Goal: Information Seeking & Learning: Learn about a topic

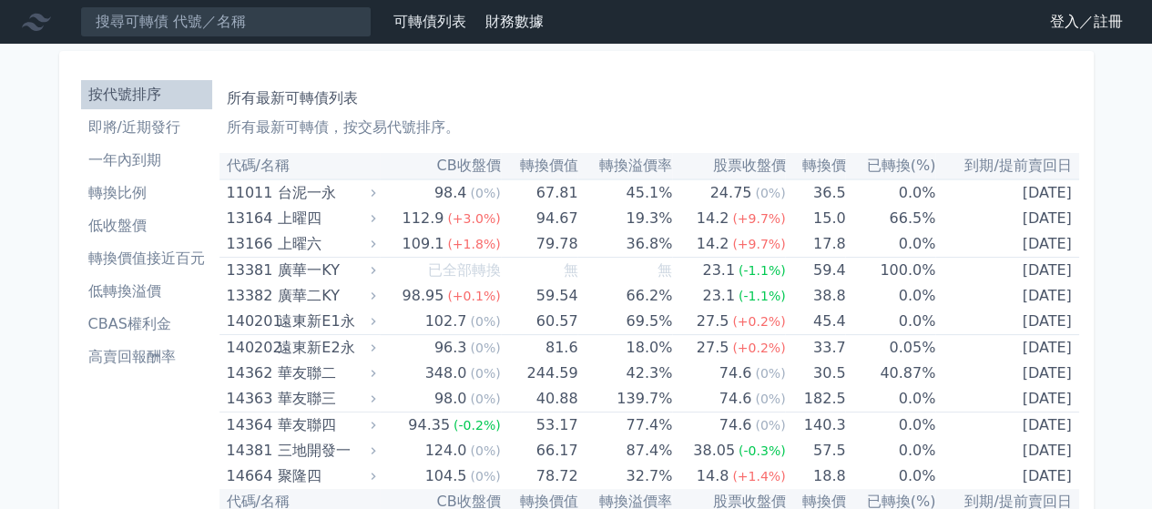
click at [1058, 19] on link "登入／註冊" at bounding box center [1087, 21] width 102 height 29
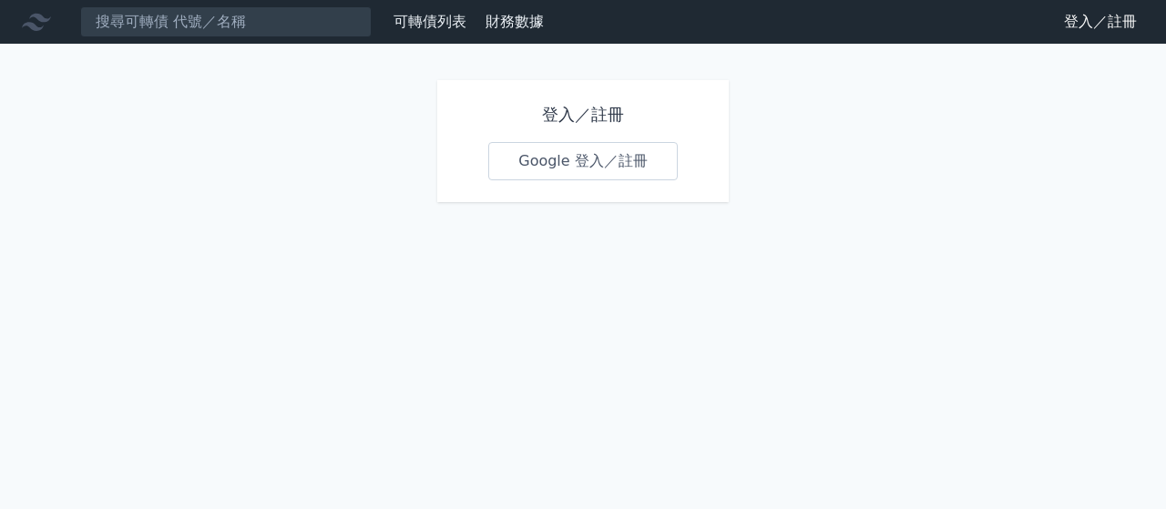
click at [548, 152] on link "Google 登入／註冊" at bounding box center [582, 161] width 189 height 38
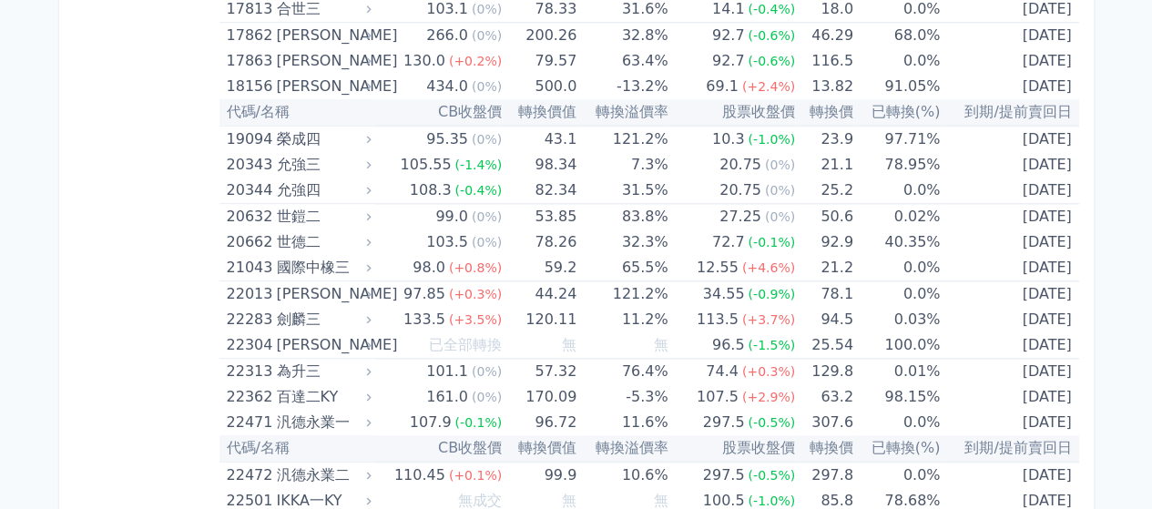
scroll to position [1488, 0]
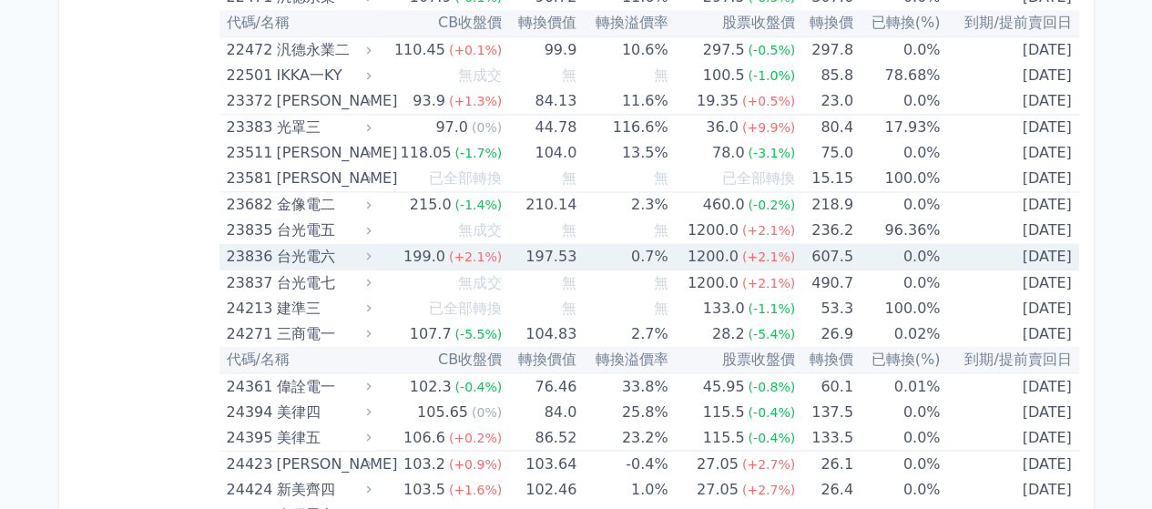
click at [346, 252] on div "台光電六" at bounding box center [321, 256] width 91 height 26
click at [328, 247] on div "台光電六" at bounding box center [321, 256] width 91 height 26
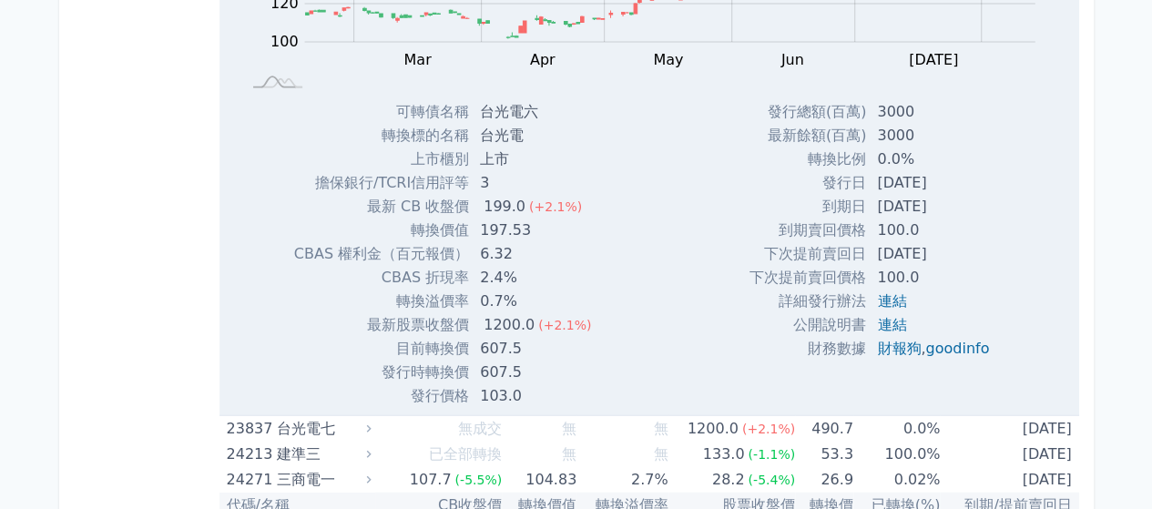
scroll to position [1913, 0]
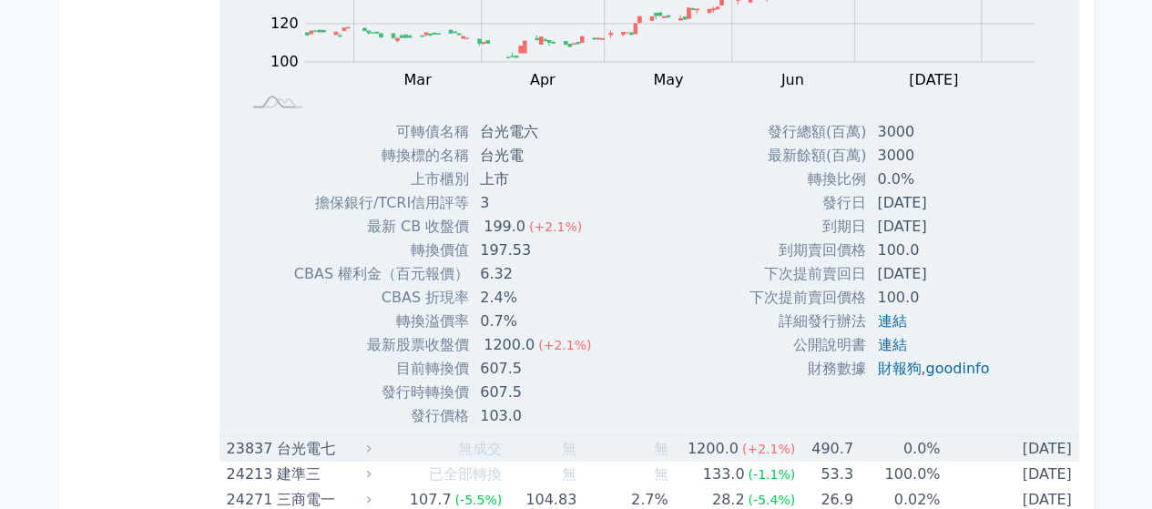
click at [311, 453] on div "台光電七" at bounding box center [321, 449] width 91 height 26
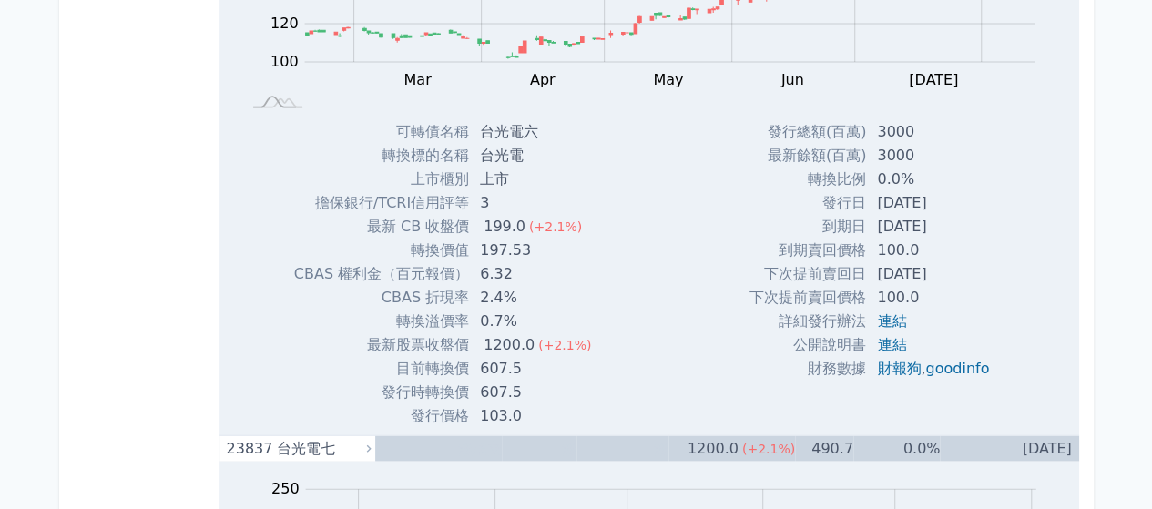
scroll to position [2746, 0]
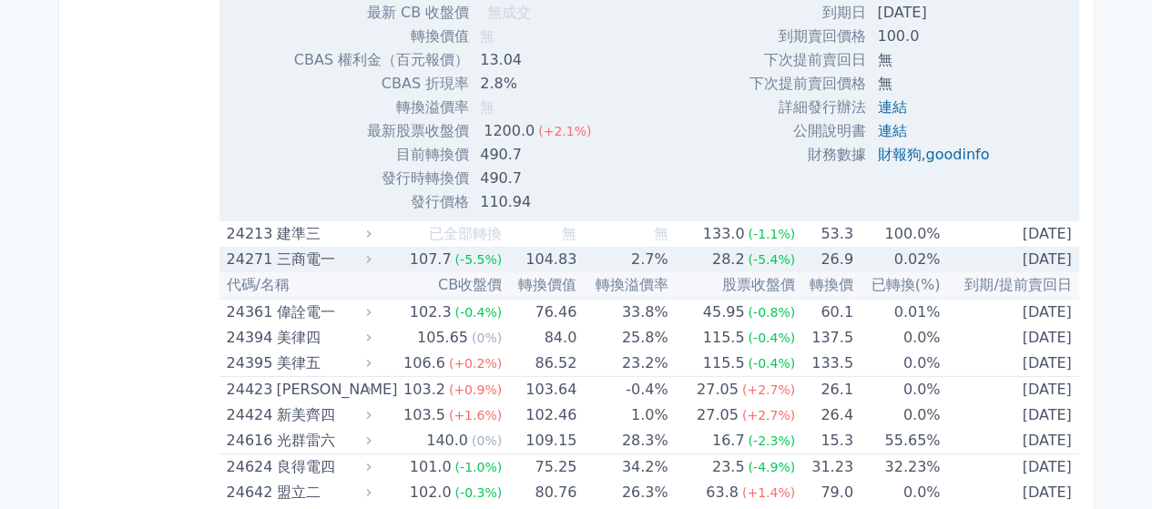
click at [778, 252] on span "(-5.4%)" at bounding box center [771, 259] width 47 height 15
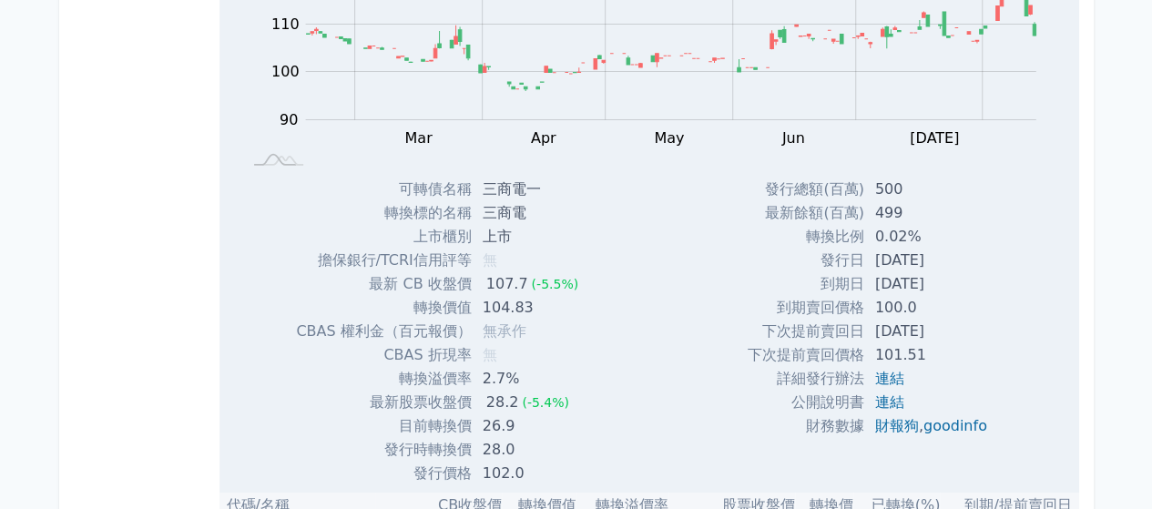
scroll to position [3114, 0]
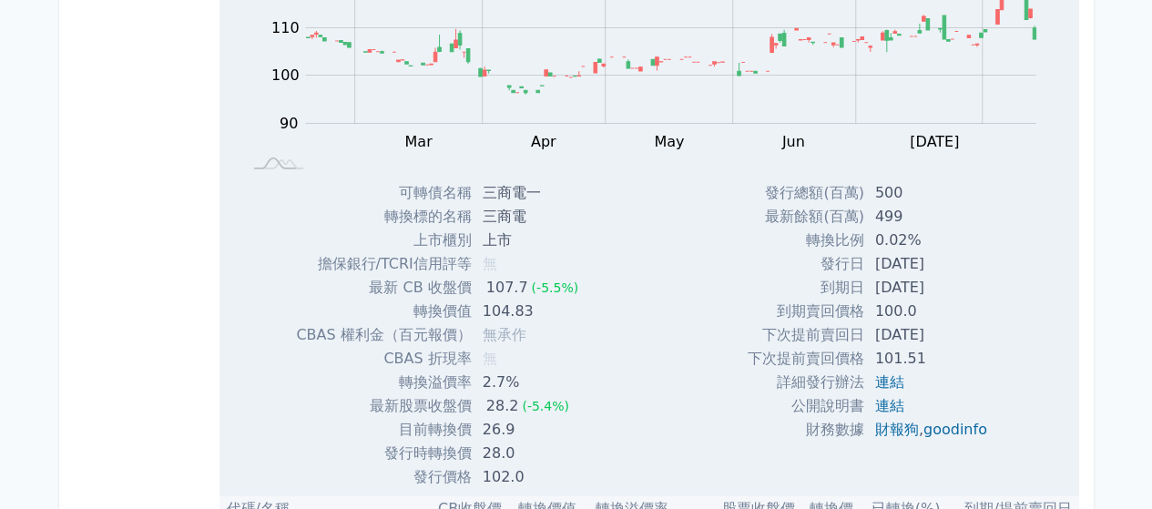
click at [785, 419] on td "財務數據" at bounding box center [806, 430] width 117 height 24
click at [767, 435] on td "財務數據" at bounding box center [806, 430] width 117 height 24
drag, startPoint x: 767, startPoint y: 435, endPoint x: 752, endPoint y: 471, distance: 39.2
click at [767, 435] on td "財務數據" at bounding box center [806, 430] width 117 height 24
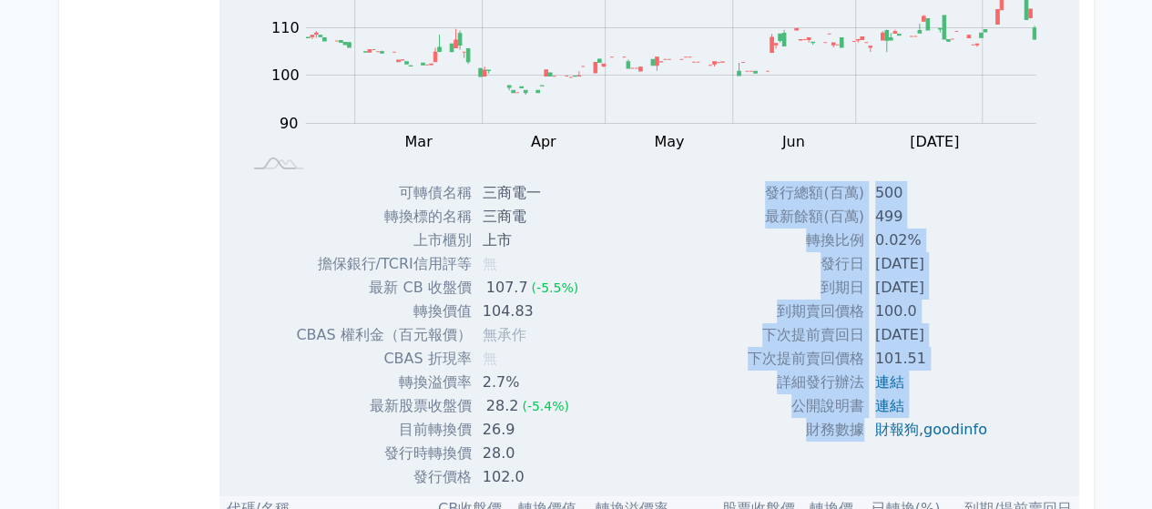
click at [752, 476] on div "發行總額(百萬) 500 最新餘額(百萬) 499 轉換比例 0.02% 發行日 [DATE] 到期日 [DATE] 100.0 ," at bounding box center [875, 335] width 298 height 308
click at [960, 293] on td "[DATE]" at bounding box center [934, 288] width 138 height 24
click at [988, 304] on td "100.0" at bounding box center [934, 312] width 138 height 24
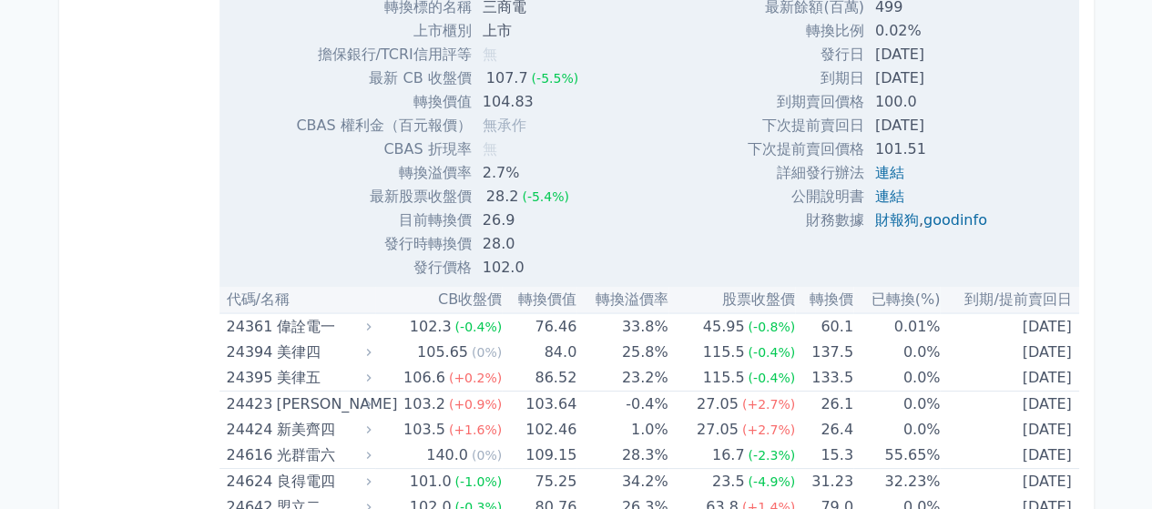
scroll to position [3327, 0]
